Goal: Register for event/course

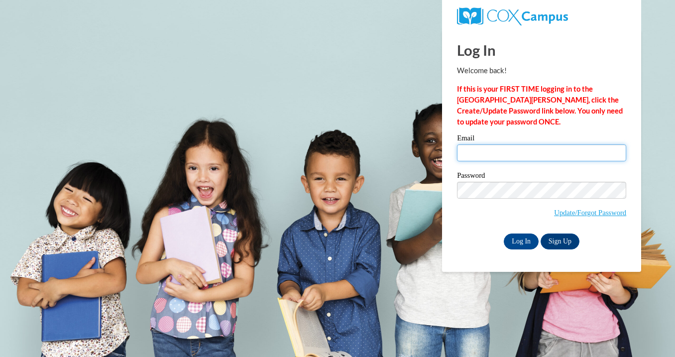
click at [486, 148] on input "Email" at bounding box center [541, 152] width 169 height 17
type input "Brianafrias2005@gmail.com"
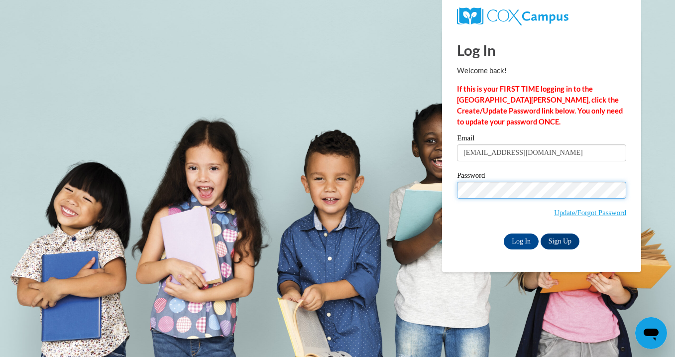
click at [520, 239] on input "Log In" at bounding box center [521, 241] width 35 height 16
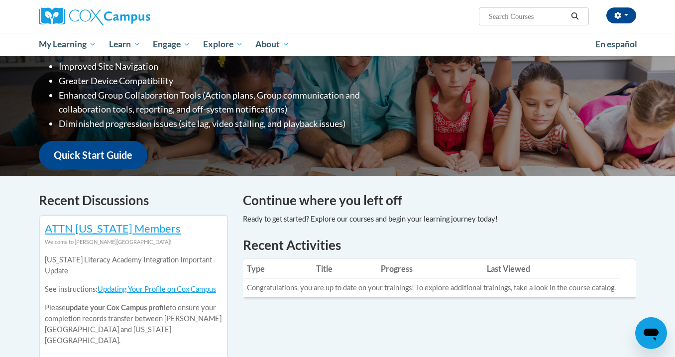
scroll to position [172, 0]
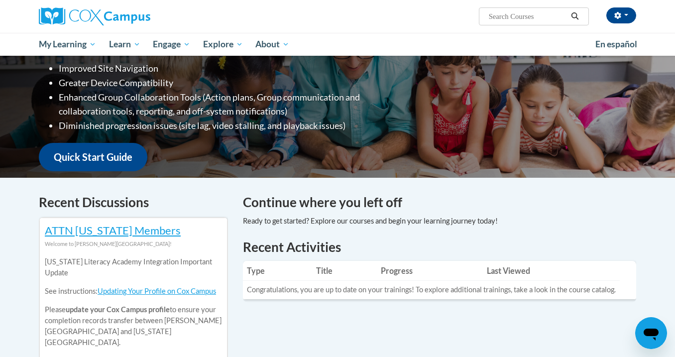
click at [500, 14] on input "Search..." at bounding box center [528, 16] width 80 height 12
type input "R"
paste input "eaching Writing to K-3"
type input "Teaching Writing to K-3"
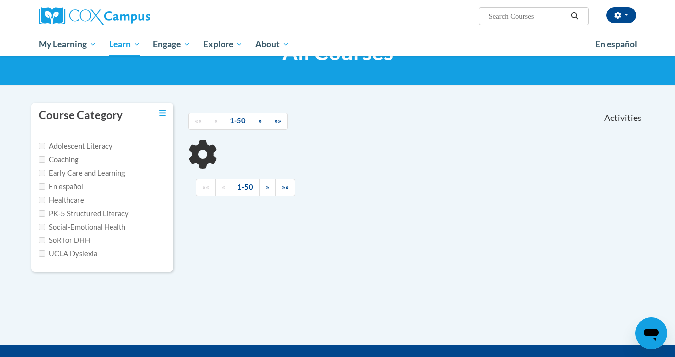
scroll to position [51, 0]
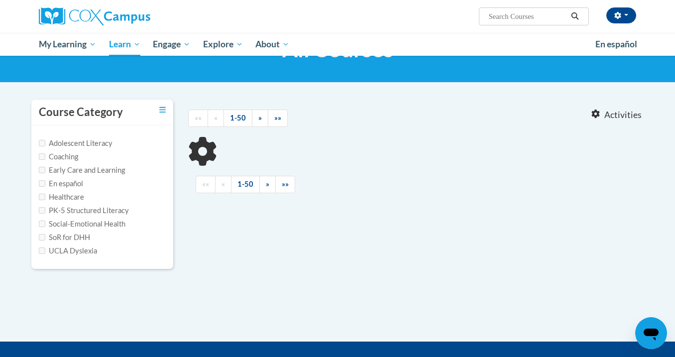
type input "Teaching Writing to K-3"
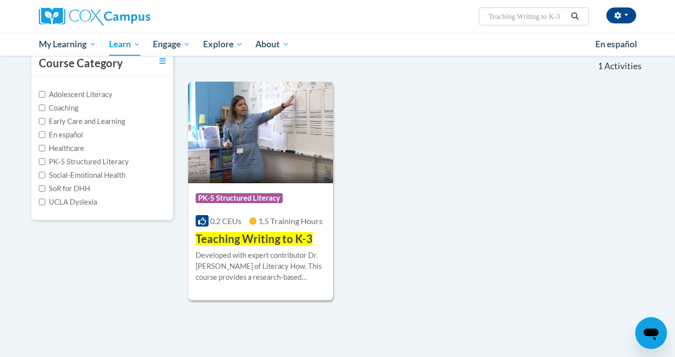
scroll to position [109, 0]
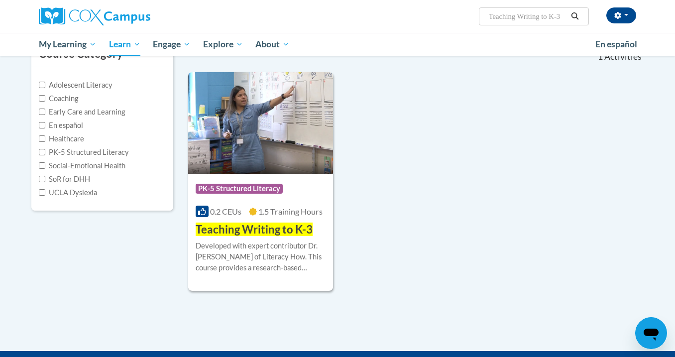
click at [287, 215] on div "0.2 CEUs 1.5 Training Hours" at bounding box center [261, 211] width 130 height 11
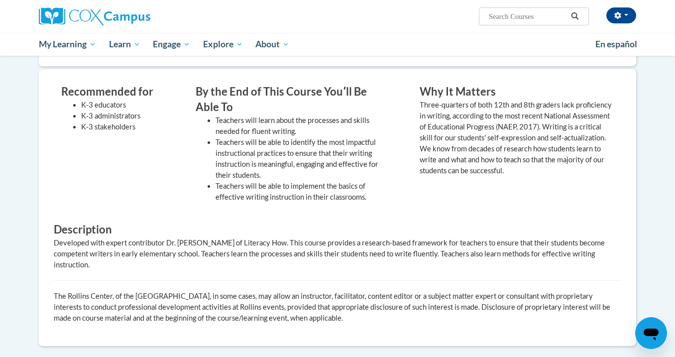
scroll to position [152, 0]
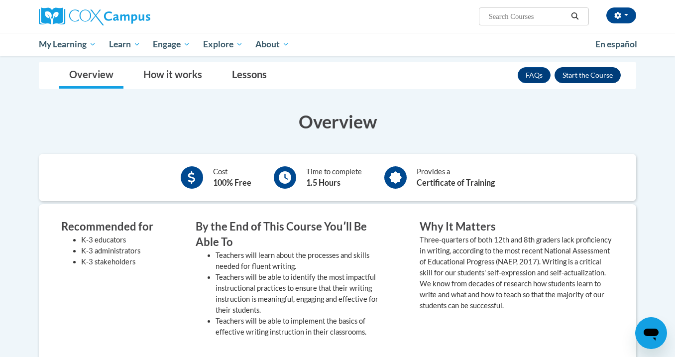
click at [582, 70] on button "Enroll" at bounding box center [587, 75] width 66 height 16
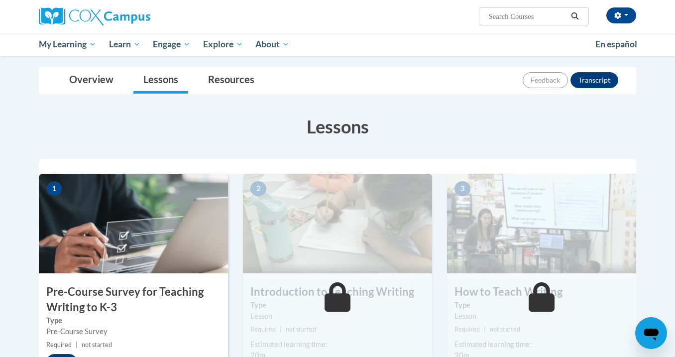
scroll to position [193, 0]
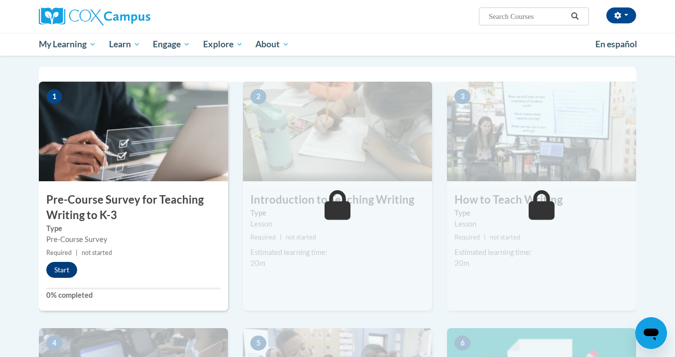
click at [63, 266] on button "Start" at bounding box center [61, 270] width 31 height 16
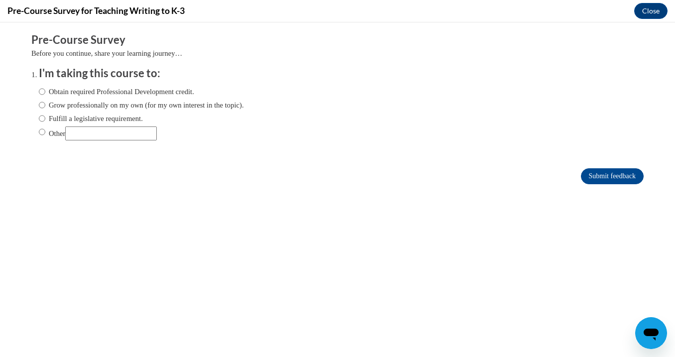
scroll to position [0, 0]
click at [46, 102] on label "Grow professionally on my own (for my own interest in the topic)." at bounding box center [141, 105] width 205 height 11
click at [45, 102] on input "Grow professionally on my own (for my own interest in the topic)." at bounding box center [42, 105] width 6 height 11
radio input "true"
click at [38, 91] on ol "I'm taking this course to: Obtain required Professional Development credit. Gro…" at bounding box center [337, 111] width 612 height 90
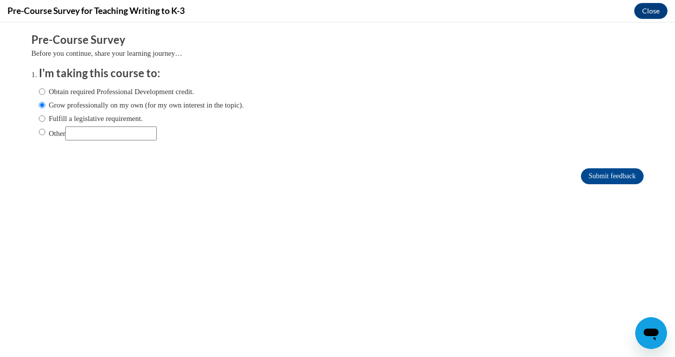
click at [42, 90] on input "Obtain required Professional Development credit." at bounding box center [42, 91] width 6 height 11
radio input "true"
click at [581, 170] on input "Submit feedback" at bounding box center [612, 176] width 63 height 16
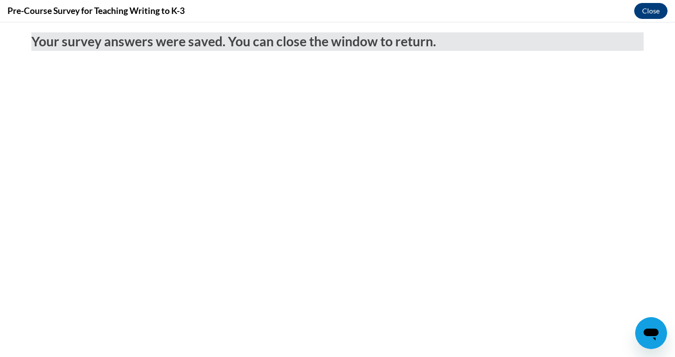
click at [653, 8] on button "Close" at bounding box center [650, 11] width 33 height 16
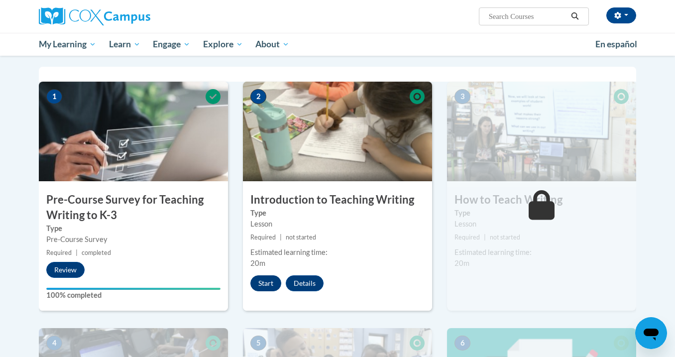
click at [264, 283] on button "Start" at bounding box center [265, 283] width 31 height 16
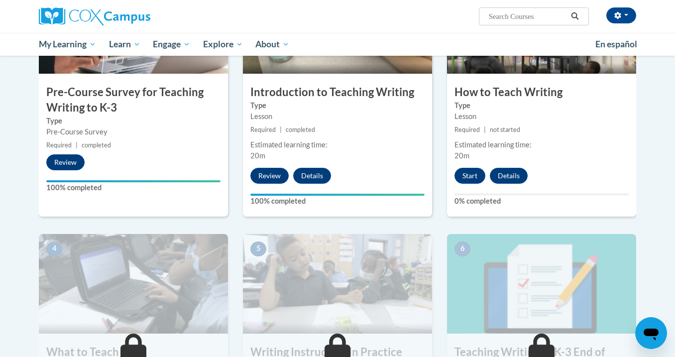
scroll to position [302, 0]
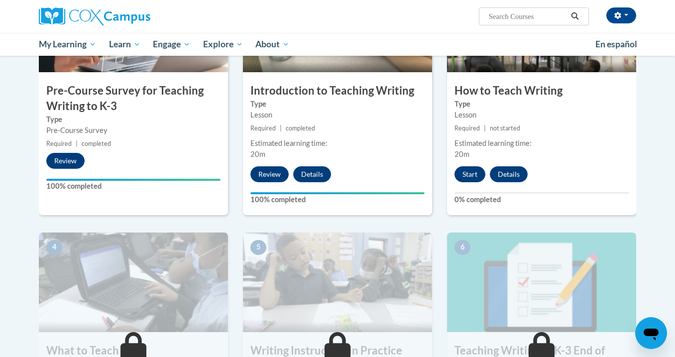
click at [470, 177] on button "Start" at bounding box center [469, 174] width 31 height 16
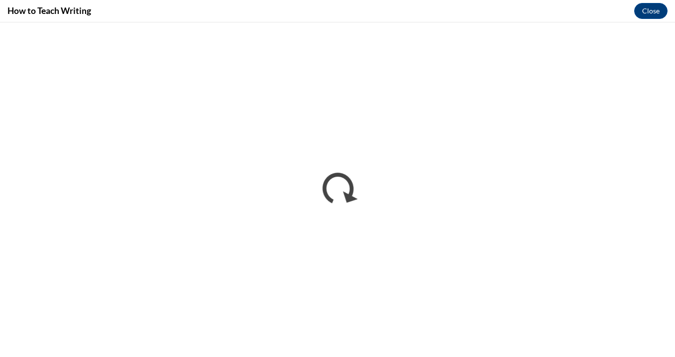
scroll to position [0, 0]
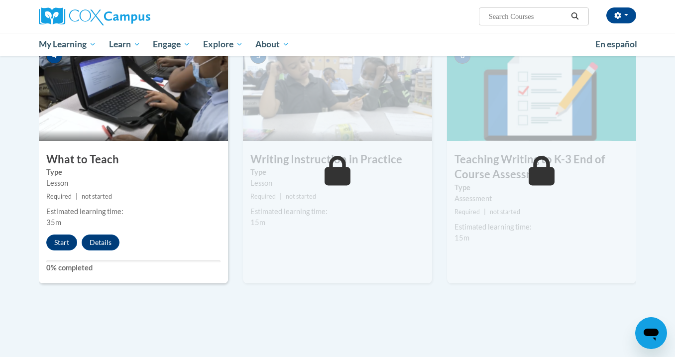
scroll to position [494, 0]
click at [65, 240] on button "Start" at bounding box center [61, 242] width 31 height 16
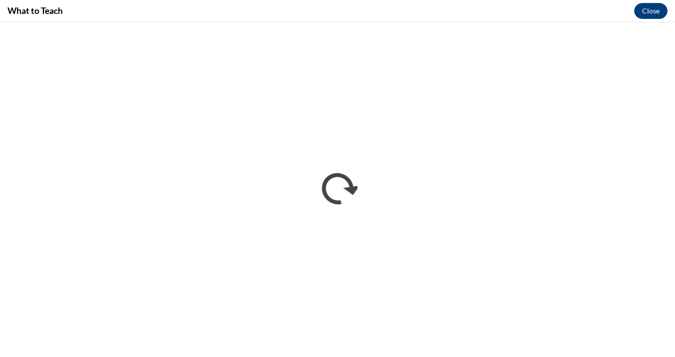
scroll to position [0, 0]
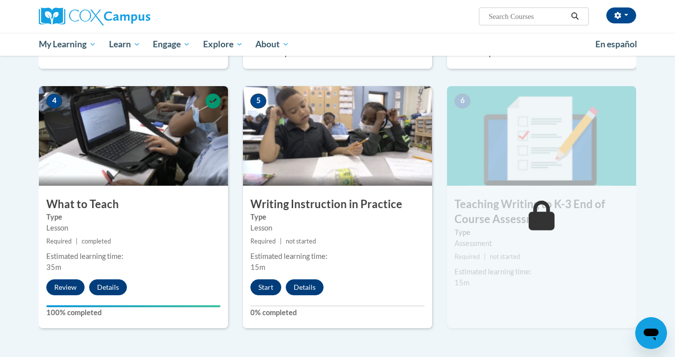
scroll to position [444, 0]
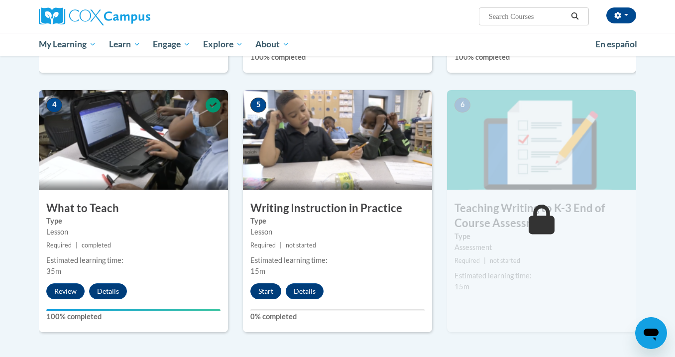
click at [264, 295] on button "Start" at bounding box center [265, 291] width 31 height 16
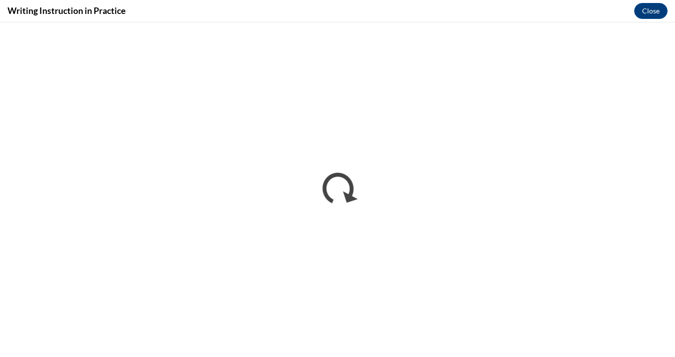
scroll to position [0, 0]
